Goal: Information Seeking & Learning: Learn about a topic

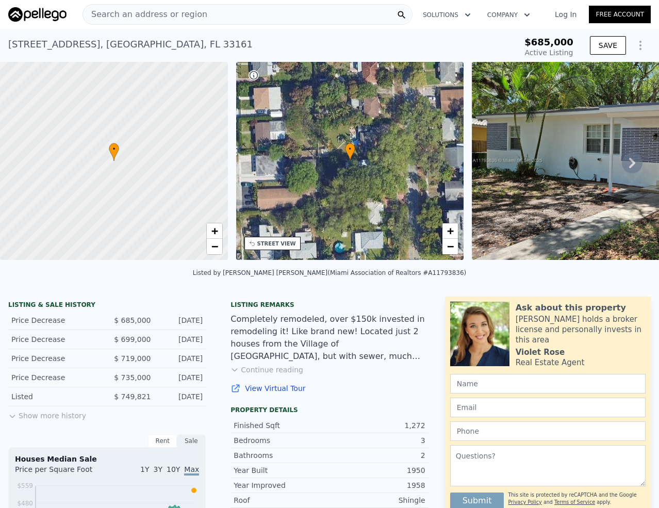
scroll to position [46, 0]
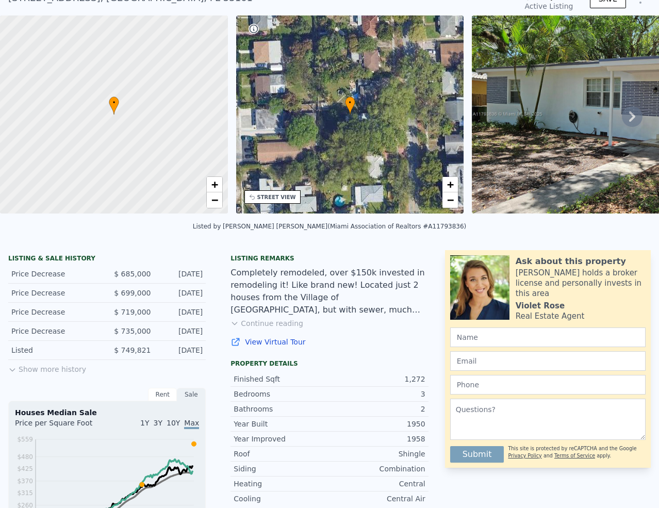
click at [54, 374] on button "Show more history" at bounding box center [47, 367] width 78 height 14
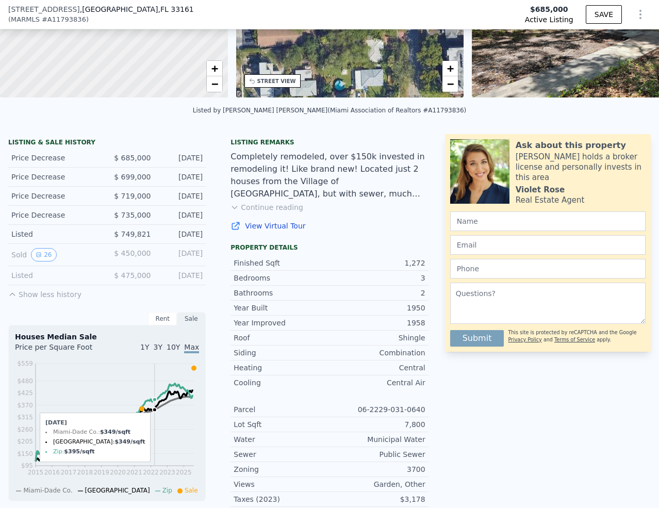
scroll to position [159, 0]
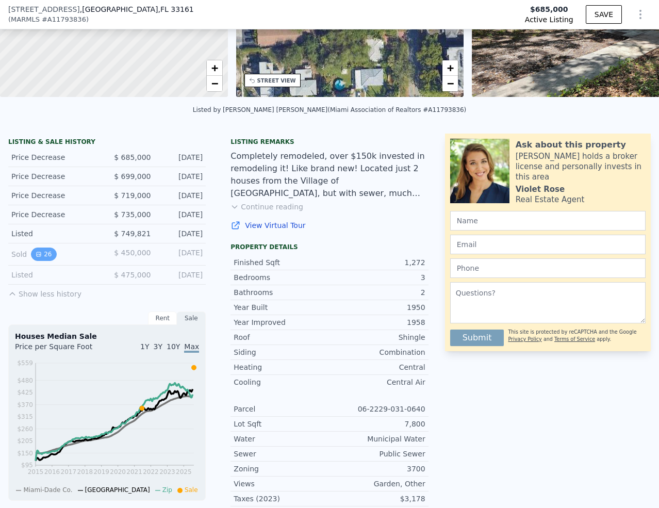
click at [42, 261] on button "26" at bounding box center [43, 253] width 25 height 13
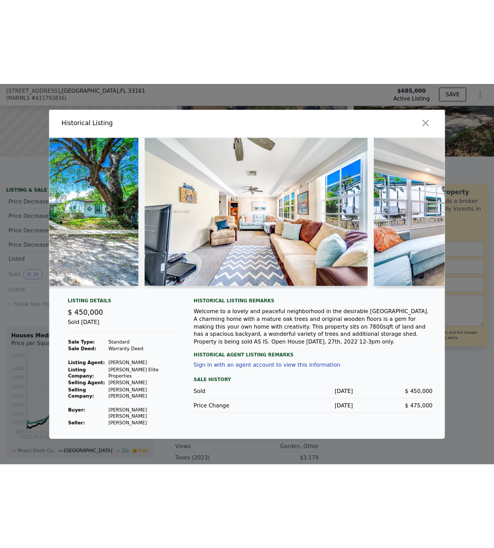
scroll to position [0, 2019]
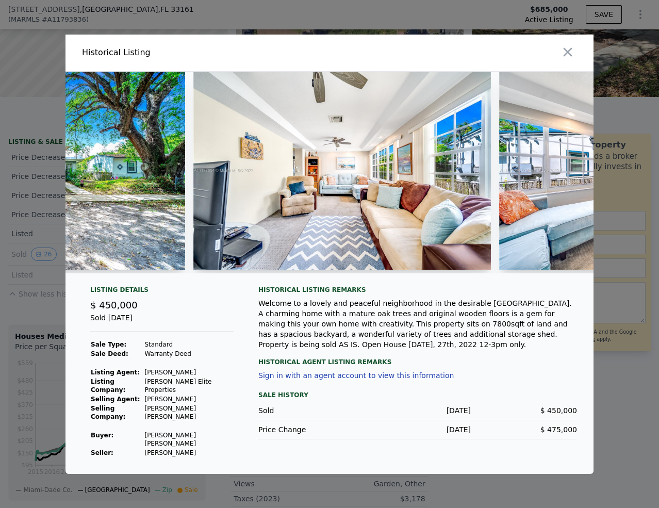
click at [367, 173] on img at bounding box center [341, 171] width 297 height 198
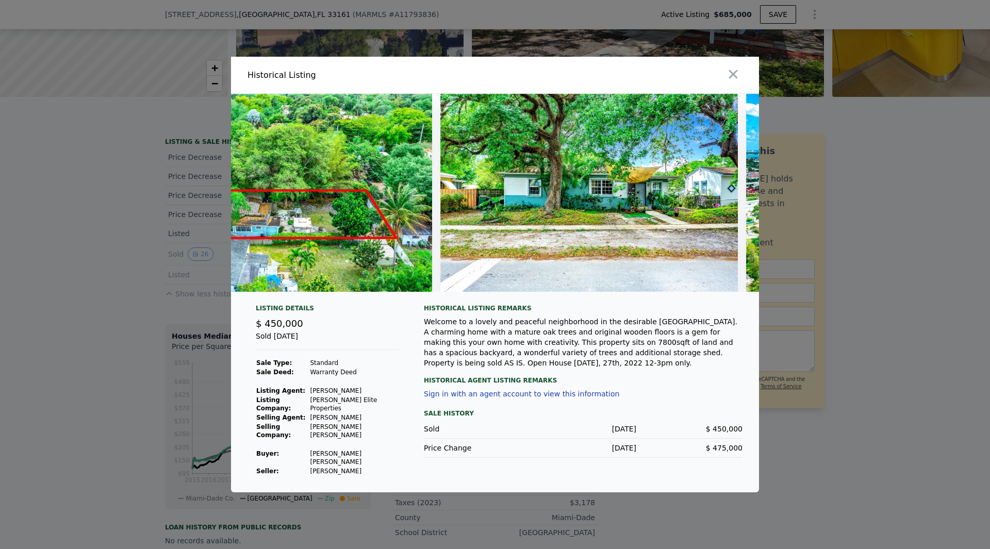
scroll to position [0, 1023]
